Goal: Transaction & Acquisition: Book appointment/travel/reservation

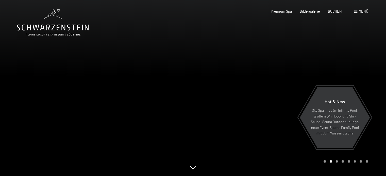
click at [334, 11] on span "BUCHEN" at bounding box center [335, 11] width 14 height 4
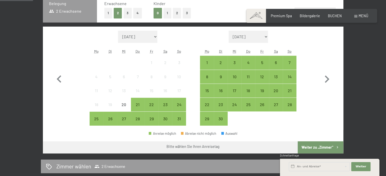
scroll to position [149, 0]
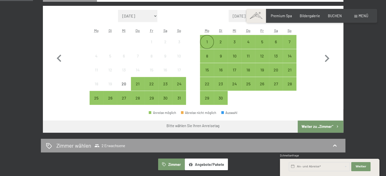
click at [206, 42] on div "1" at bounding box center [206, 46] width 13 height 13
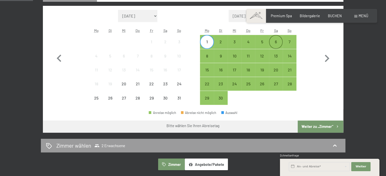
click at [275, 41] on div "6" at bounding box center [275, 46] width 13 height 13
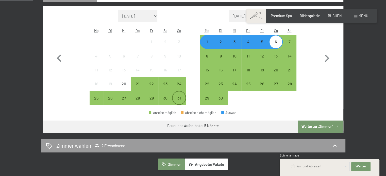
click at [180, 100] on div "31" at bounding box center [178, 102] width 13 height 13
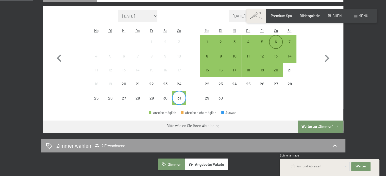
click at [277, 44] on div "6" at bounding box center [275, 46] width 13 height 13
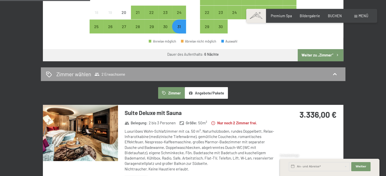
scroll to position [227, 0]
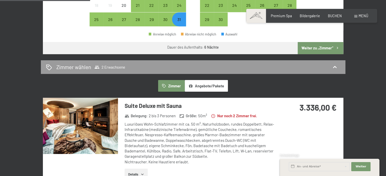
click at [335, 46] on icon "button" at bounding box center [337, 48] width 4 height 4
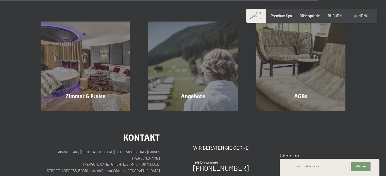
scroll to position [0, 0]
